Goal: Task Accomplishment & Management: Use online tool/utility

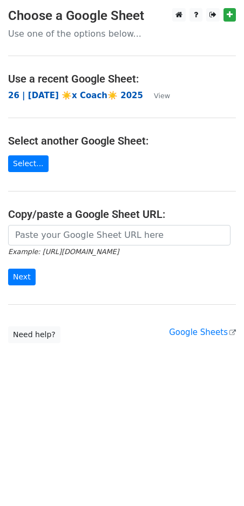
click at [87, 94] on strong "26 | [DATE] ☀️x Coach☀️ 2025" at bounding box center [75, 96] width 135 height 10
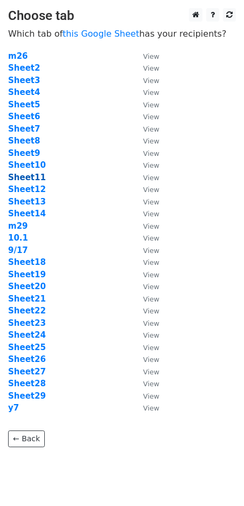
click at [27, 175] on strong "Sheet11" at bounding box center [27, 178] width 38 height 10
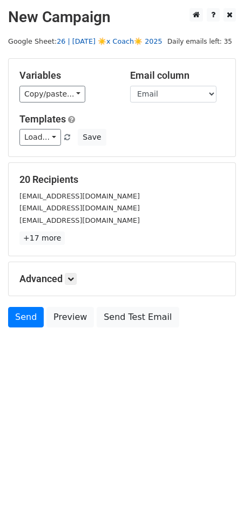
click at [84, 40] on link "26 | SEP 17 ☀️x Coach☀️ 2025" at bounding box center [110, 41] width 106 height 8
click at [49, 135] on link "Load..." at bounding box center [40, 137] width 42 height 17
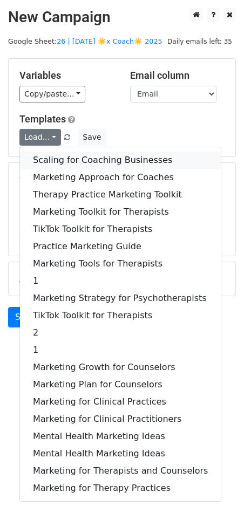
click at [82, 162] on link "Scaling for Coaching Businesses" at bounding box center [120, 160] width 201 height 17
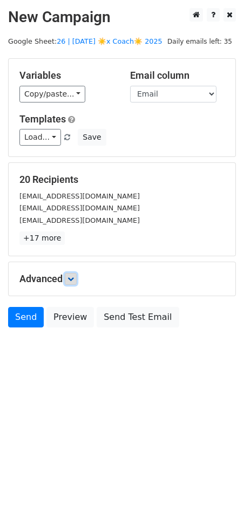
click at [74, 276] on icon at bounding box center [70, 279] width 6 height 6
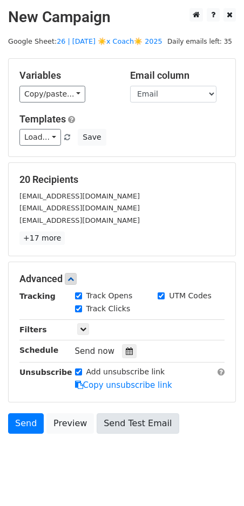
click at [126, 349] on icon at bounding box center [129, 352] width 7 height 8
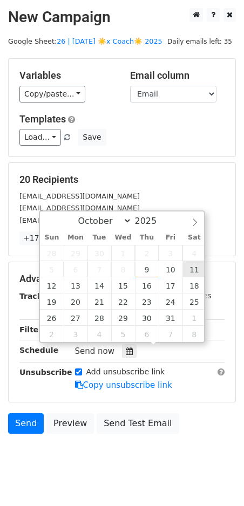
type input "2025-10-11 12:00"
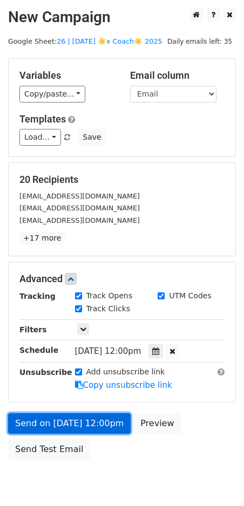
click at [50, 414] on link "Send on Oct 11 at 12:00pm" at bounding box center [69, 424] width 123 height 21
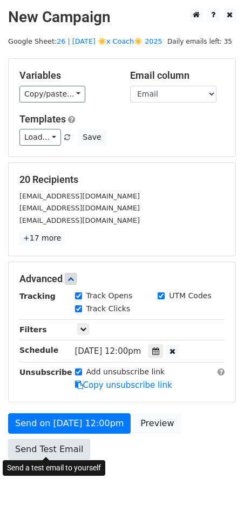
click at [33, 439] on link "Send Test Email" at bounding box center [49, 449] width 82 height 21
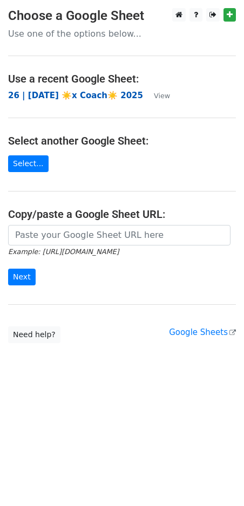
click at [85, 99] on strong "26 | [DATE] ☀️x Coach☀️ 2025" at bounding box center [75, 96] width 135 height 10
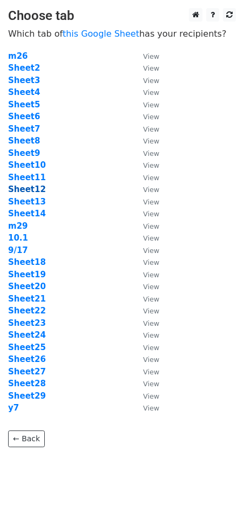
click at [27, 188] on strong "Sheet12" at bounding box center [27, 190] width 38 height 10
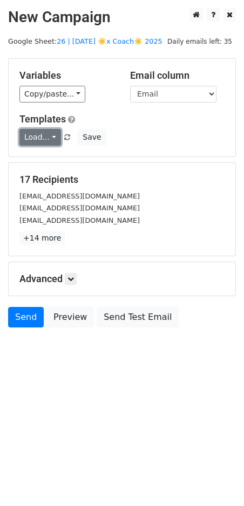
click at [43, 143] on link "Load..." at bounding box center [40, 137] width 42 height 17
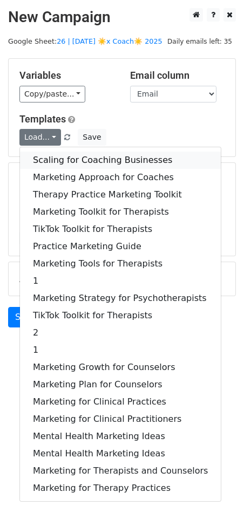
click at [79, 155] on link "Scaling for Coaching Businesses" at bounding box center [120, 160] width 201 height 17
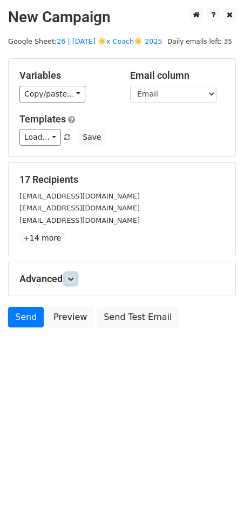
click at [73, 276] on icon at bounding box center [70, 279] width 6 height 6
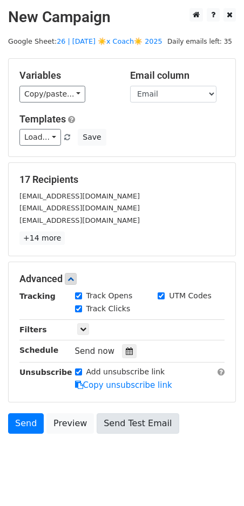
click at [124, 344] on div at bounding box center [129, 351] width 15 height 14
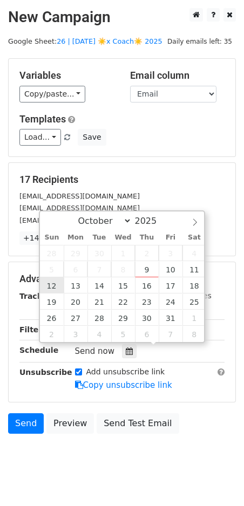
type input "[DATE] 12:00"
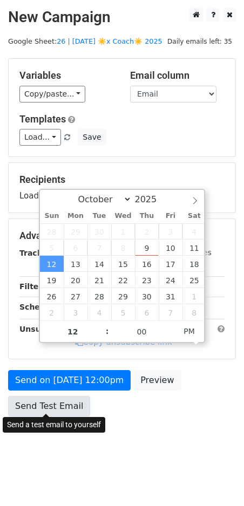
click at [51, 403] on link "Send Test Email" at bounding box center [49, 406] width 82 height 21
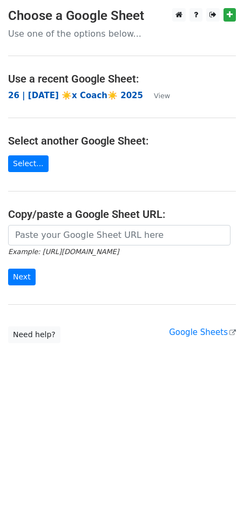
click at [96, 94] on strong "26 | SEP 17 ☀️x Coach☀️ 2025" at bounding box center [75, 96] width 135 height 10
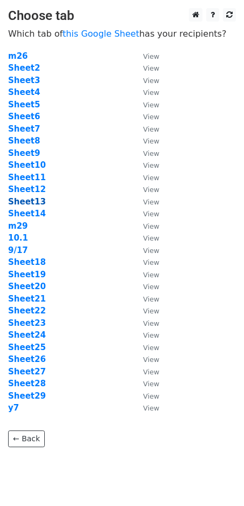
click at [36, 206] on strong "Sheet13" at bounding box center [27, 202] width 38 height 10
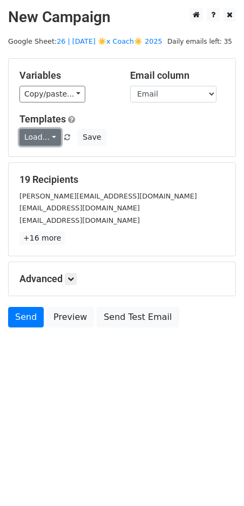
click at [37, 144] on link "Load..." at bounding box center [40, 137] width 42 height 17
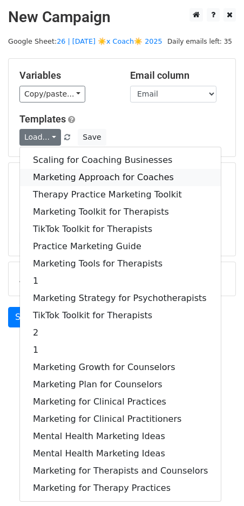
click at [79, 170] on link "Marketing Approach for Coaches" at bounding box center [120, 177] width 201 height 17
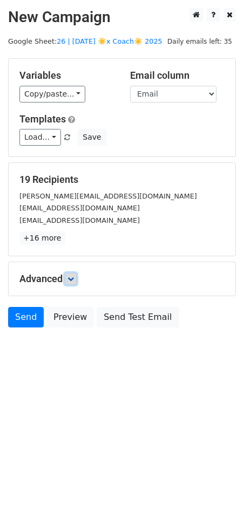
click at [71, 276] on icon at bounding box center [70, 279] width 6 height 6
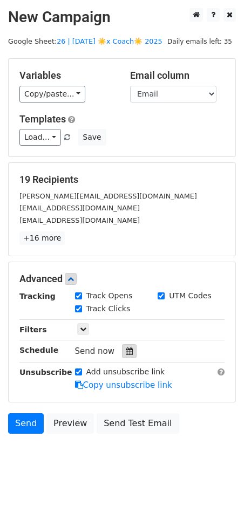
click at [126, 352] on icon at bounding box center [129, 352] width 7 height 8
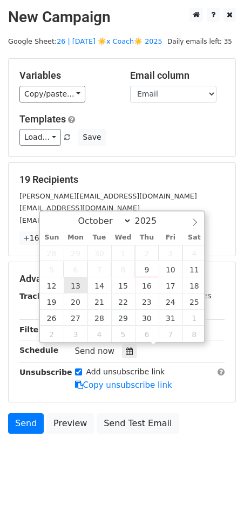
type input "2025-10-13 12:00"
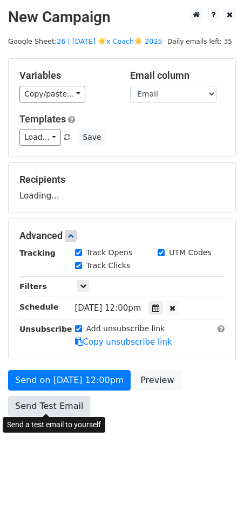
click at [69, 401] on link "Send Test Email" at bounding box center [49, 406] width 82 height 21
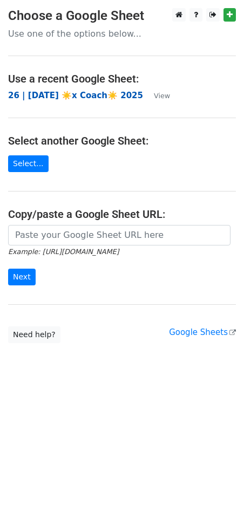
click at [79, 98] on strong "26 | [DATE] ☀️x Coach☀️ 2025" at bounding box center [75, 96] width 135 height 10
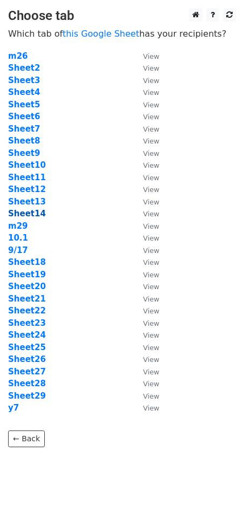
click at [29, 214] on strong "Sheet14" at bounding box center [27, 214] width 38 height 10
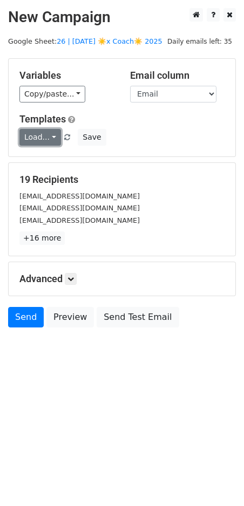
click at [39, 141] on link "Load..." at bounding box center [40, 137] width 42 height 17
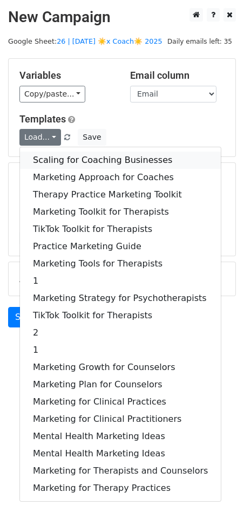
click at [73, 159] on link "Scaling for Coaching Businesses" at bounding box center [120, 160] width 201 height 17
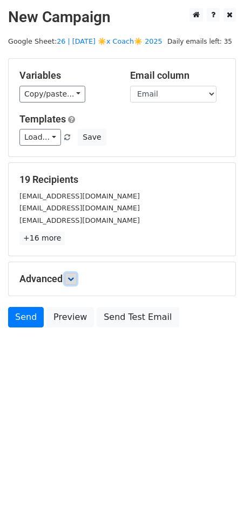
click at [74, 277] on icon at bounding box center [70, 279] width 6 height 6
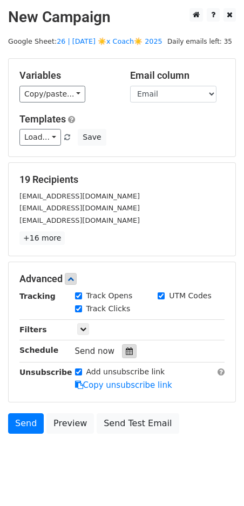
click at [126, 351] on icon at bounding box center [129, 352] width 7 height 8
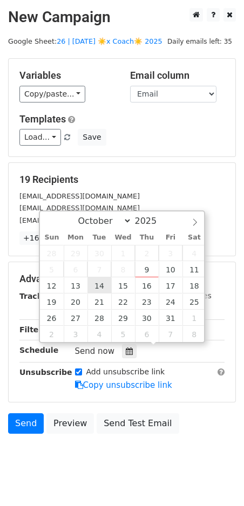
type input "2025-10-14 12:00"
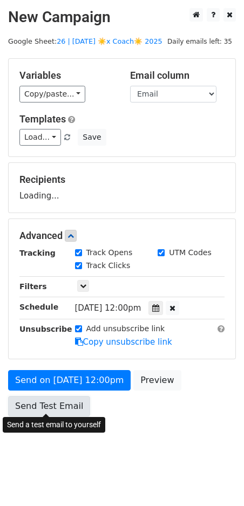
click at [56, 398] on link "Send Test Email" at bounding box center [49, 406] width 82 height 21
